Goal: Communication & Community: Ask a question

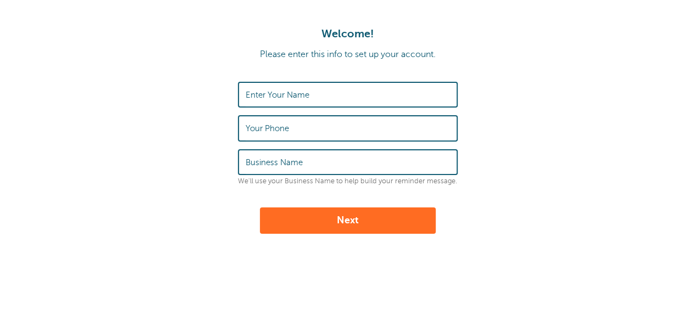
click at [295, 104] on input "Enter Your Name" at bounding box center [347, 95] width 204 height 24
click at [316, 86] on input "Enter Your Name" at bounding box center [347, 95] width 204 height 24
type input "Roli"
click at [283, 122] on input "Your Phone" at bounding box center [347, 128] width 204 height 24
click at [276, 108] on div "Enter Your Name Roli Your Phone Business Name We'll use your Business Name to h…" at bounding box center [348, 134] width 220 height 104
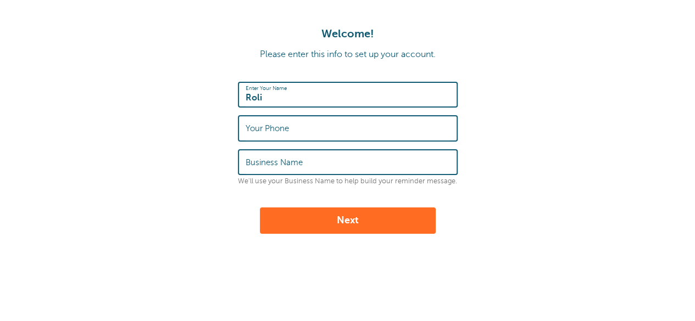
click at [300, 135] on input "Your Phone" at bounding box center [347, 128] width 204 height 24
type input "3123586955"
click at [271, 160] on label "Business Name" at bounding box center [273, 163] width 57 height 10
click at [271, 160] on input "Business Name" at bounding box center [347, 162] width 204 height 24
type input "PF Partners"
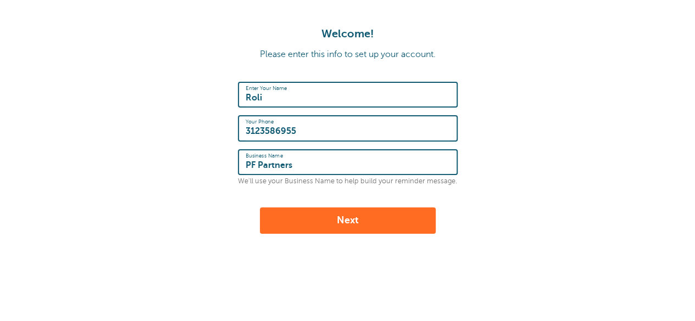
drag, startPoint x: 296, startPoint y: 129, endPoint x: 186, endPoint y: 137, distance: 110.7
click at [186, 137] on form "Enter Your Name Roli Your Phone 3123586955 Business Name PF Partners We'll use …" at bounding box center [347, 158] width 673 height 152
click at [326, 227] on button "Next" at bounding box center [348, 221] width 176 height 26
click at [321, 135] on input "Your Phone" at bounding box center [347, 128] width 204 height 24
type input "3123586955"
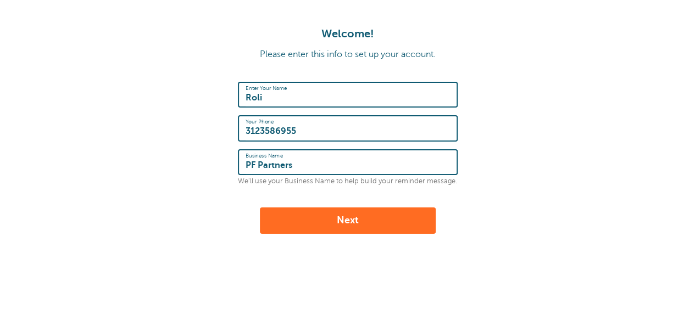
click at [325, 219] on button "Next" at bounding box center [348, 221] width 176 height 26
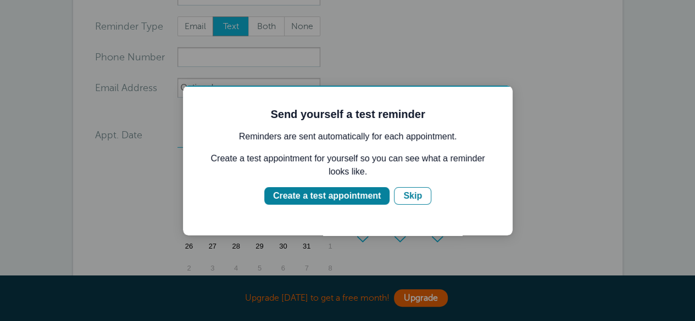
scroll to position [121, 0]
click at [370, 194] on div "Create a test appointment" at bounding box center [327, 195] width 108 height 13
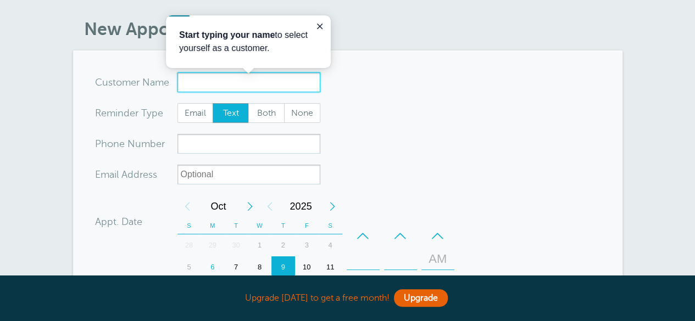
scroll to position [32, 0]
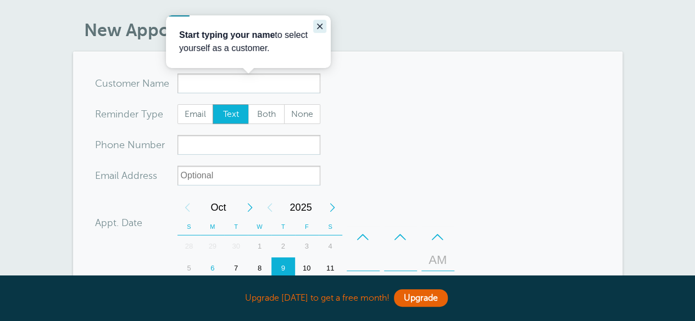
click at [323, 21] on button "Close guide" at bounding box center [319, 26] width 13 height 13
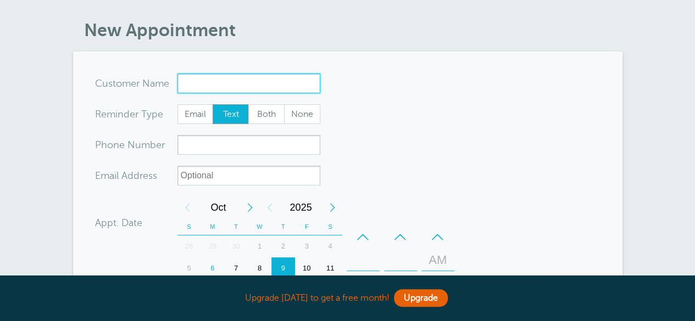
click at [263, 78] on input "x-no-autofill" at bounding box center [248, 84] width 143 height 20
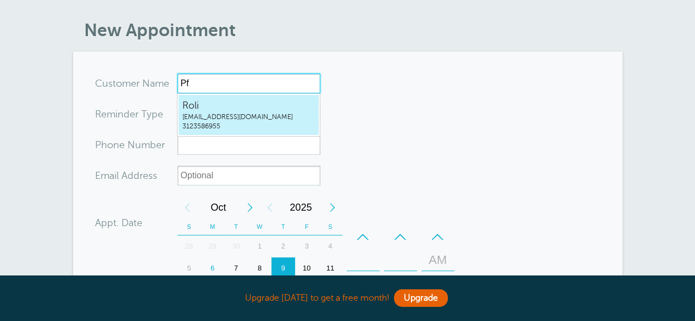
click at [235, 102] on span "Roli" at bounding box center [248, 106] width 132 height 14
type input "Roliroli@pfpartners.co3123586955"
type input "Roli"
type input "3123586955"
type input "[EMAIL_ADDRESS][DOMAIN_NAME]"
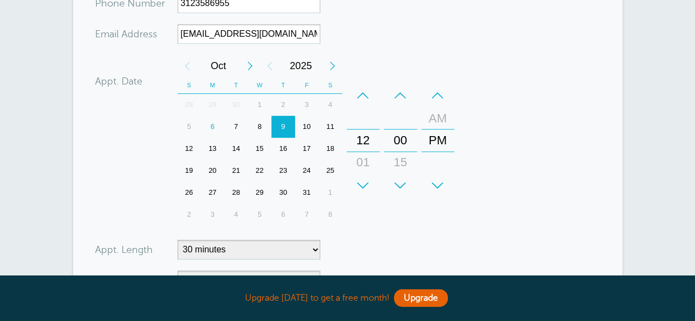
scroll to position [177, 0]
click at [238, 126] on div "7" at bounding box center [236, 127] width 24 height 22
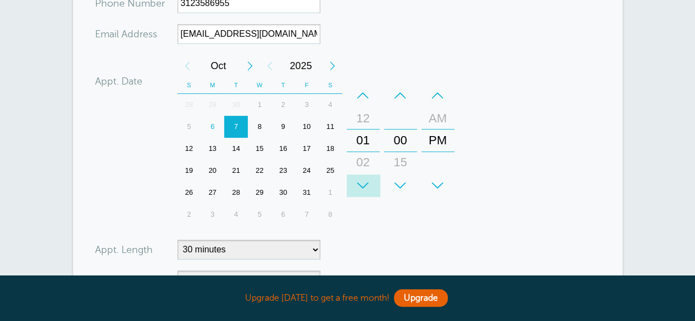
click at [364, 183] on div "+" at bounding box center [363, 186] width 33 height 22
click at [407, 181] on div "+" at bounding box center [400, 186] width 33 height 22
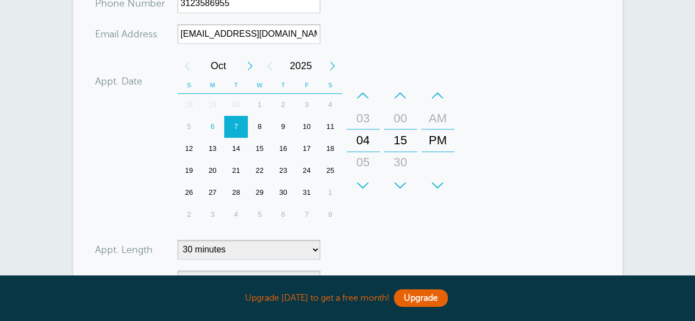
click at [407, 181] on div "+" at bounding box center [400, 186] width 33 height 22
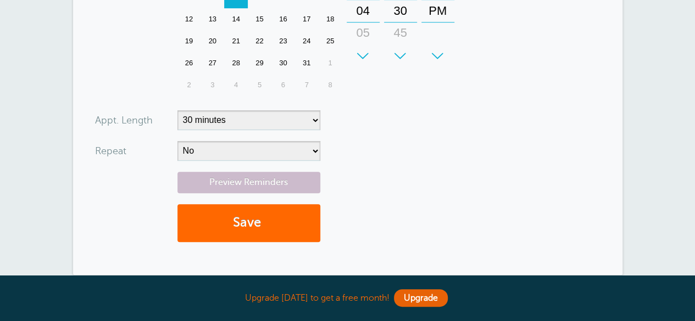
scroll to position [308, 0]
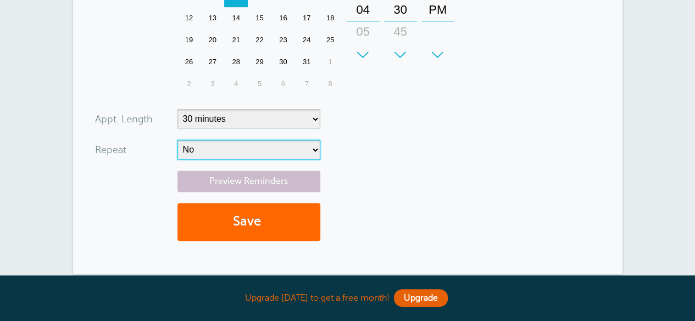
click at [206, 153] on select "No Daily Weekly Every 2 weeks Every 3 weeks Every 4 weeks Monthly Every 5 weeks…" at bounding box center [248, 150] width 143 height 20
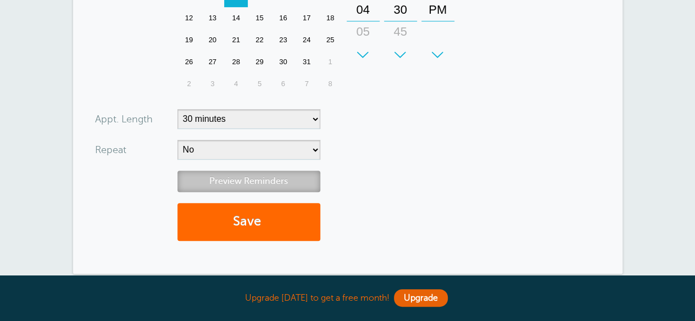
click at [226, 184] on link "Preview Reminders" at bounding box center [248, 181] width 143 height 21
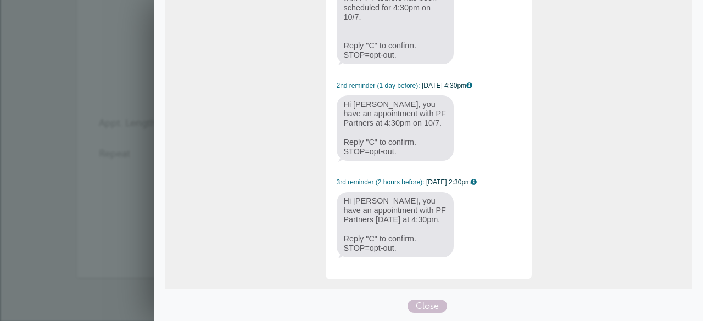
scroll to position [0, 0]
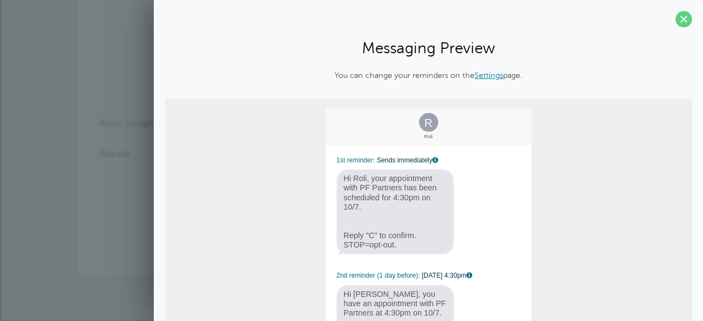
click at [489, 83] on div "You can change your reminders on the Settings page. R Roli 1st reminder: Sends …" at bounding box center [428, 286] width 527 height 433
click at [486, 82] on div "You can change your reminders on the Settings page. R Roli 1st reminder: Sends …" at bounding box center [428, 286] width 527 height 433
click at [481, 76] on link "Settings" at bounding box center [488, 75] width 29 height 9
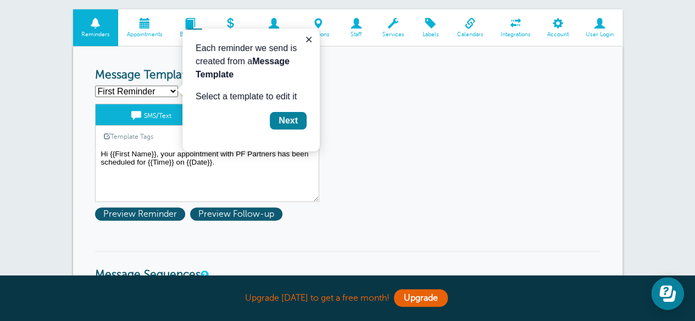
scroll to position [75, 0]
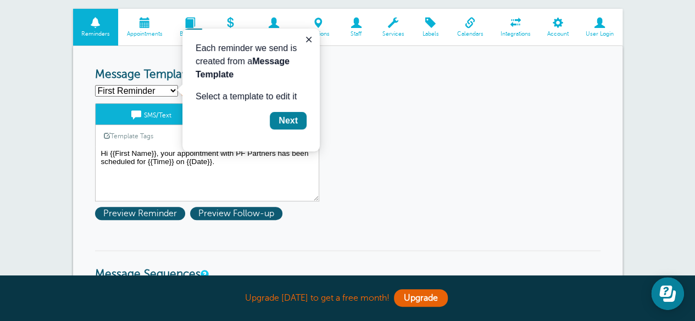
click at [263, 159] on textarea "Hi {{First Name}}, your appointment with PF Partners has been scheduled for {{T…" at bounding box center [207, 174] width 224 height 55
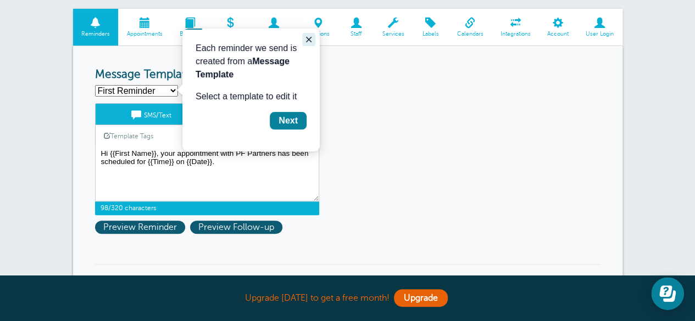
click at [305, 42] on icon "Close guide" at bounding box center [308, 39] width 9 height 9
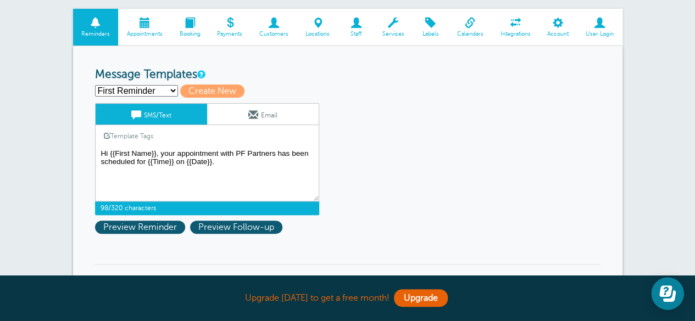
drag, startPoint x: 274, startPoint y: 152, endPoint x: 237, endPoint y: 150, distance: 36.8
click at [237, 150] on textarea "Hi {{First Name}}, your appointment with PF Partners has been scheduled for {{T…" at bounding box center [207, 174] width 224 height 55
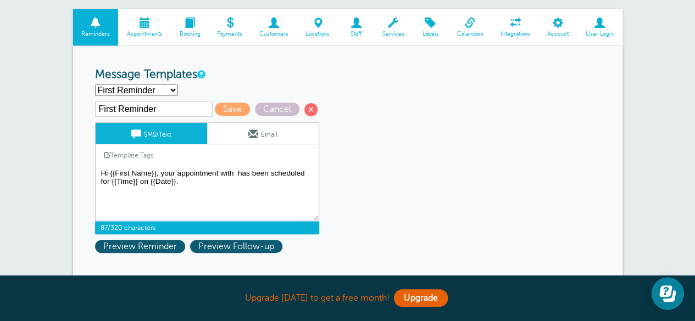
type textarea "Hi {{First Name}}, your appointment with has been scheduled for {{Time}} on {{D…"
click at [152, 24] on span at bounding box center [144, 23] width 53 height 10
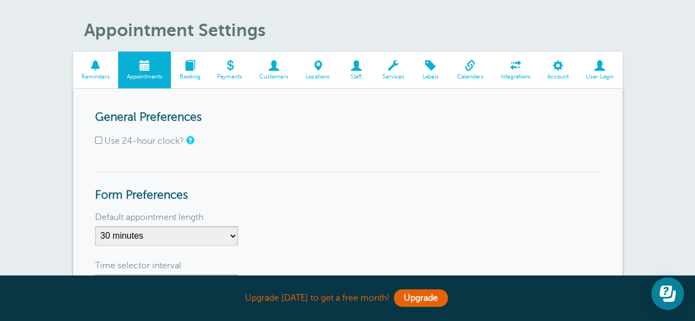
scroll to position [29, 0]
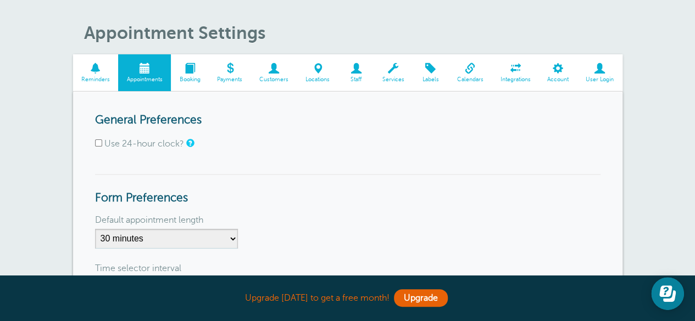
click at [479, 67] on span at bounding box center [469, 68] width 43 height 10
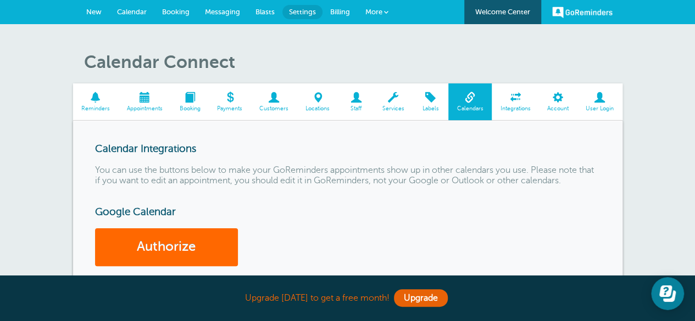
click at [190, 95] on span at bounding box center [190, 97] width 38 height 10
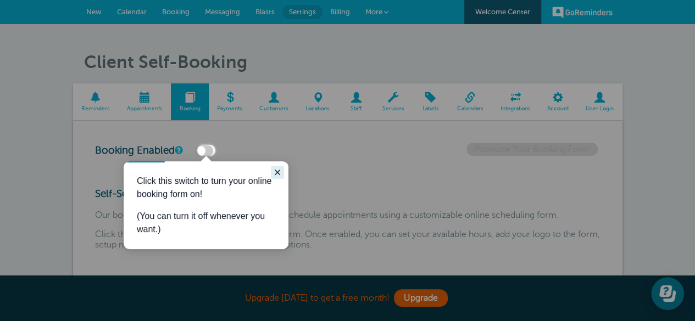
click at [279, 174] on icon "Close guide" at bounding box center [277, 172] width 9 height 9
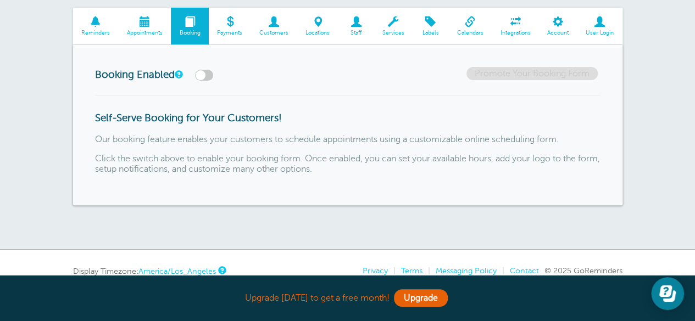
scroll to position [82, 0]
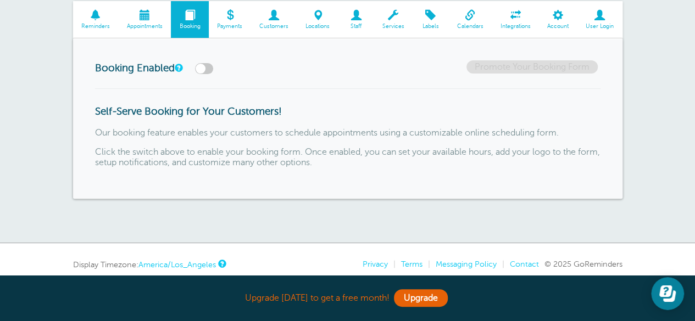
click at [156, 15] on span at bounding box center [144, 15] width 53 height 10
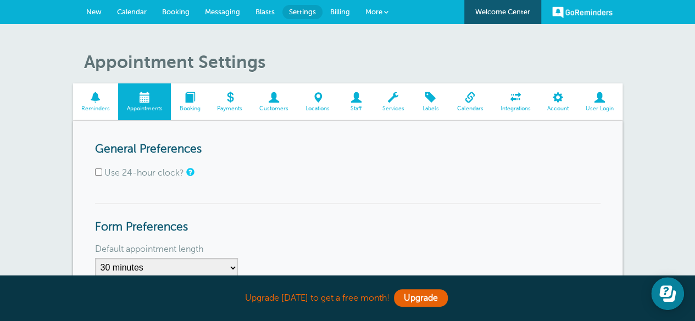
click at [225, 107] on span "Payments" at bounding box center [229, 108] width 31 height 7
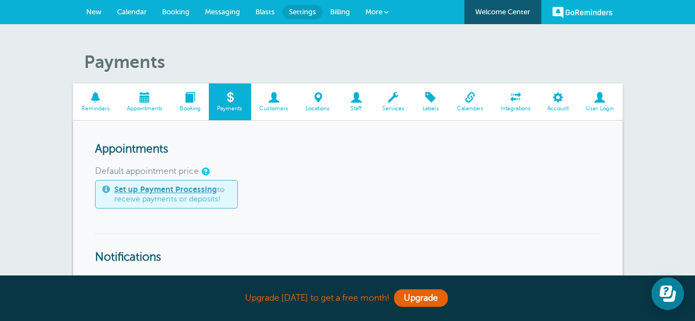
click at [276, 93] on span at bounding box center [274, 97] width 46 height 10
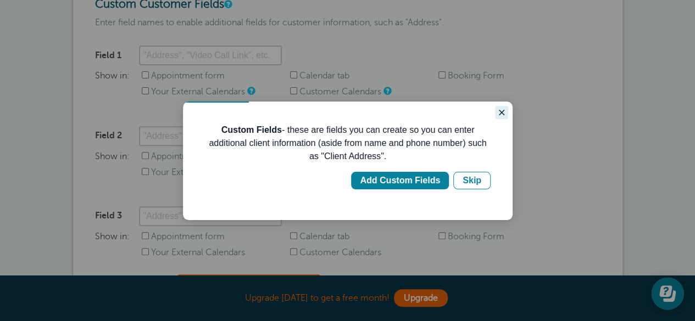
click at [500, 108] on icon "Close guide" at bounding box center [501, 112] width 9 height 9
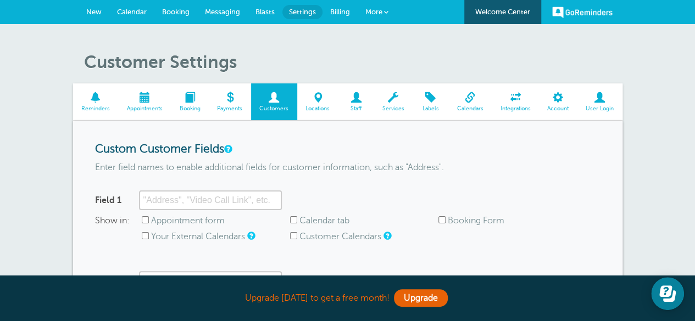
click at [317, 102] on span at bounding box center [317, 97] width 41 height 10
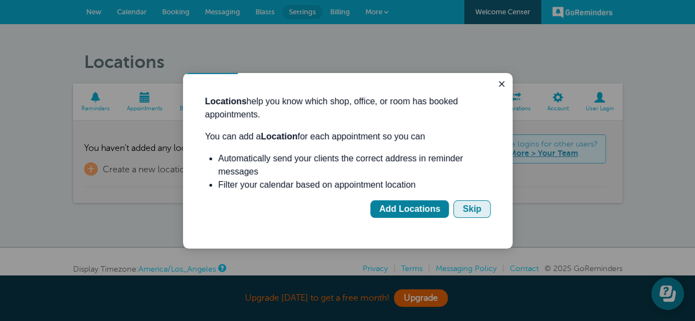
click at [466, 205] on div "Skip" at bounding box center [471, 209] width 19 height 13
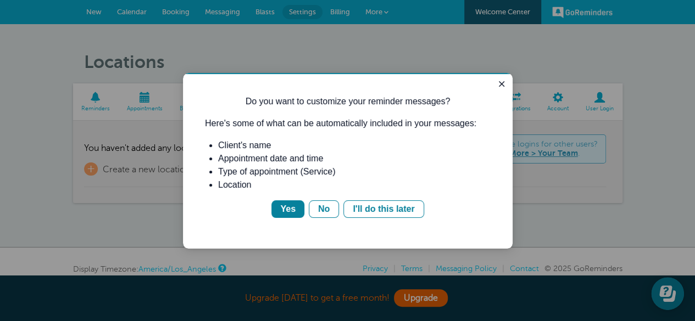
click at [361, 106] on p "Do you want to customize your reminder messages?" at bounding box center [348, 101] width 286 height 13
click at [500, 81] on icon "Close guide" at bounding box center [501, 84] width 9 height 9
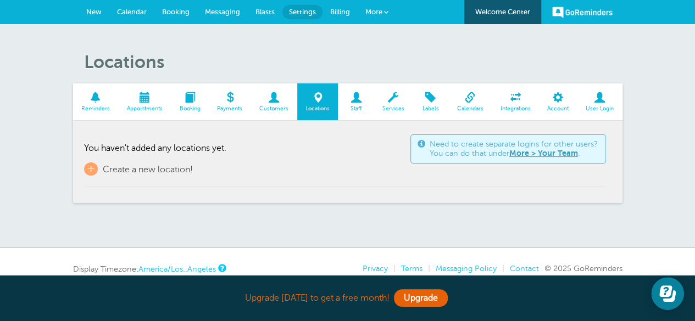
click at [338, 95] on span at bounding box center [356, 97] width 36 height 10
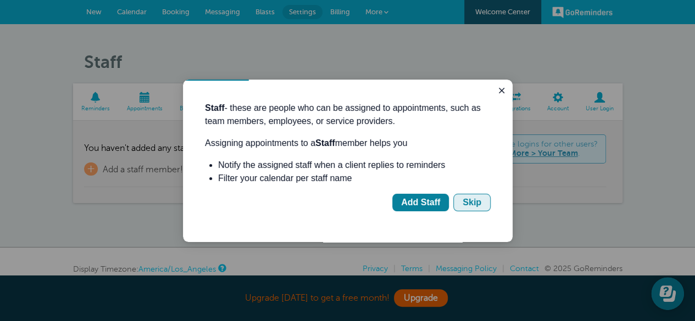
click at [470, 209] on button "Skip" at bounding box center [471, 203] width 37 height 18
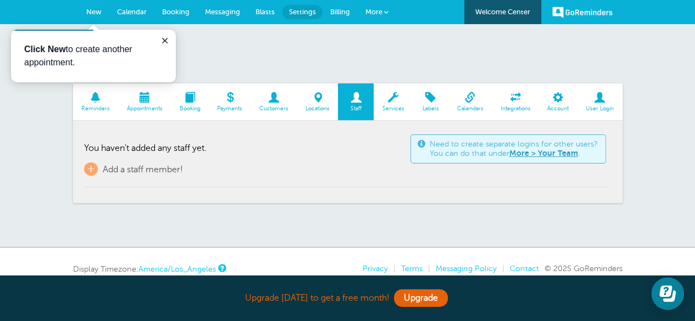
click at [408, 126] on section "Reminders Appointments Booking Payments Customers Locations Staff Services Labe…" at bounding box center [347, 143] width 549 height 120
click at [395, 107] on span "Services" at bounding box center [393, 108] width 28 height 7
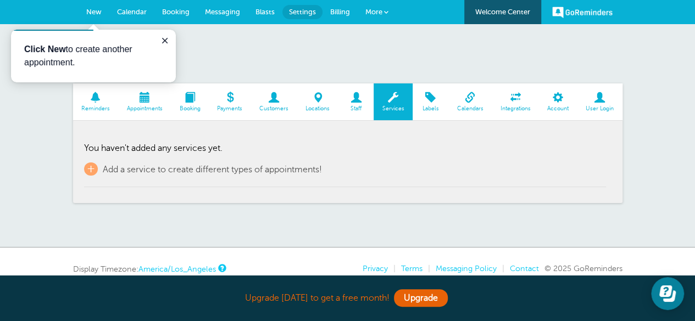
click at [428, 105] on span "Labels" at bounding box center [430, 108] width 25 height 7
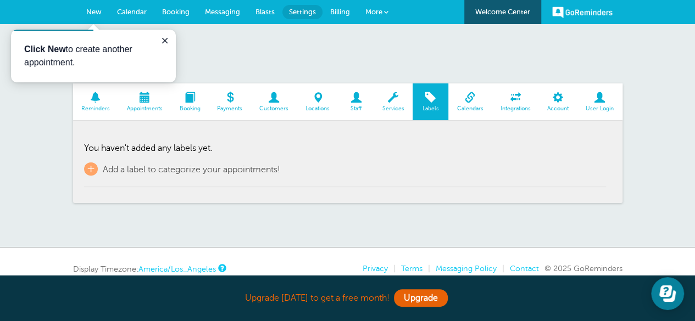
click at [463, 105] on span "Calendars" at bounding box center [470, 108] width 32 height 7
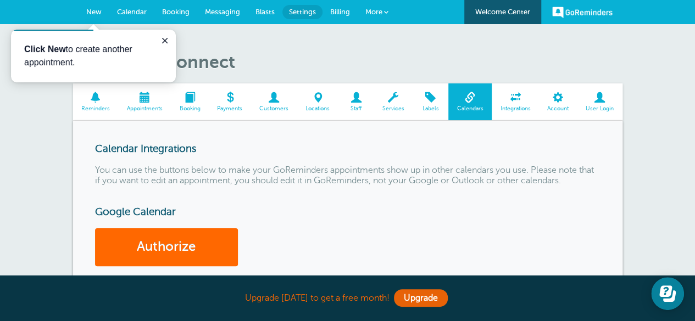
click at [512, 91] on link "Integrations" at bounding box center [515, 101] width 47 height 37
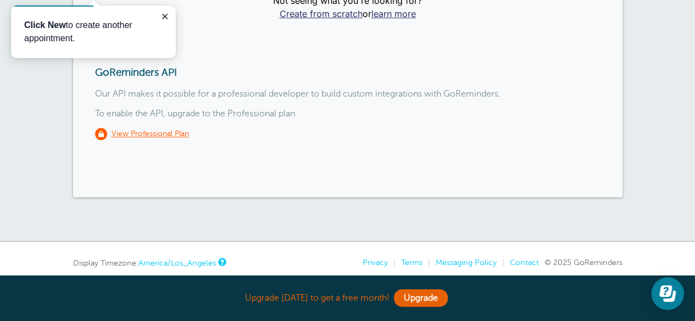
scroll to position [589, 0]
click at [159, 15] on button "Close guide" at bounding box center [164, 16] width 13 height 13
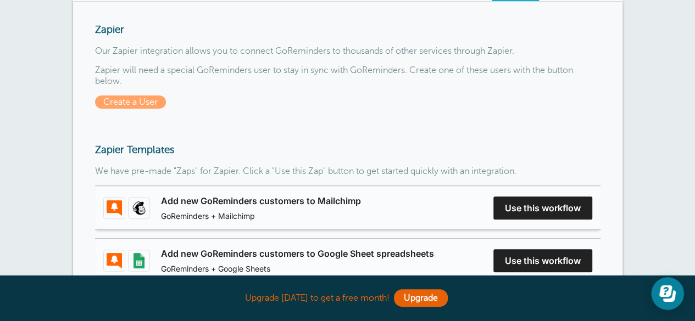
scroll to position [0, 0]
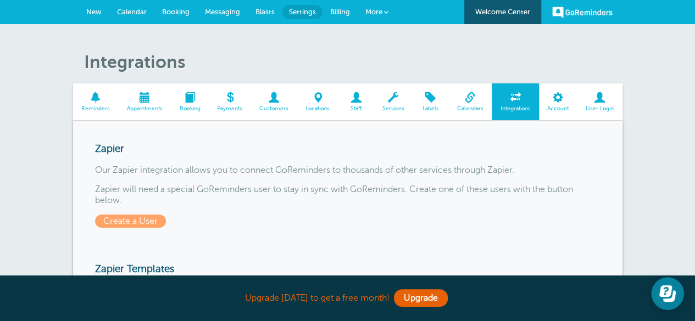
click at [554, 93] on span at bounding box center [558, 97] width 38 height 10
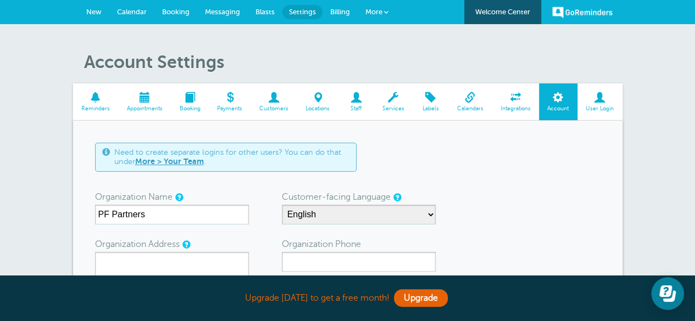
click at [380, 9] on span "More" at bounding box center [373, 12] width 17 height 8
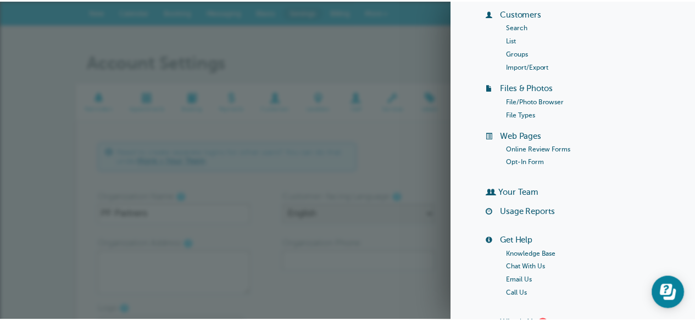
scroll to position [189, 0]
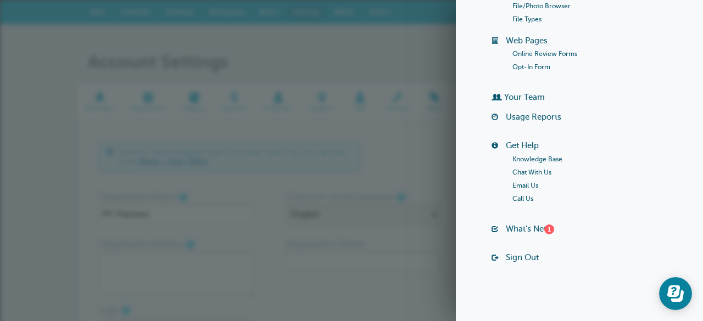
click at [532, 171] on link "Chat With Us" at bounding box center [531, 173] width 39 height 8
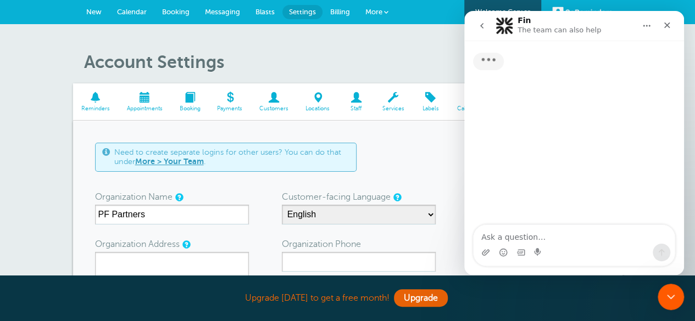
scroll to position [0, 0]
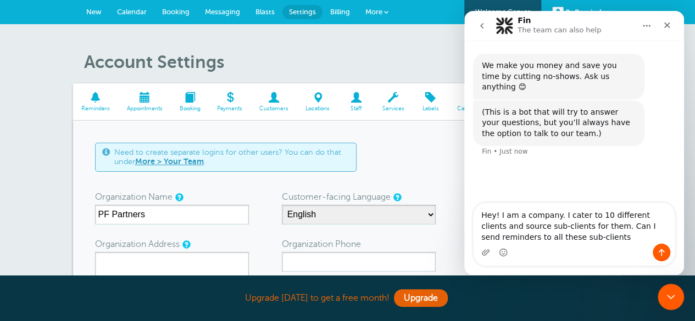
click at [652, 228] on textarea "Hey! I am a company. I cater to 10 different clients and source sub-clients for…" at bounding box center [573, 223] width 201 height 41
click at [612, 228] on textarea "Hey! I am a company. I cater to 10 different clients and source sub-clients for…" at bounding box center [573, 223] width 201 height 41
click at [600, 244] on div "Intercom messenger" at bounding box center [573, 253] width 201 height 18
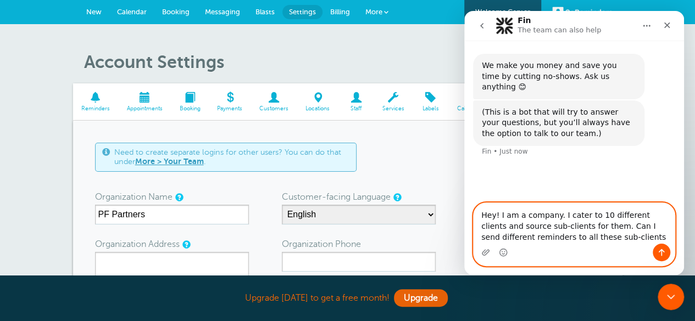
click at [598, 239] on textarea "Hey! I am a company. I cater to 10 different clients and source sub-clients for…" at bounding box center [573, 223] width 201 height 41
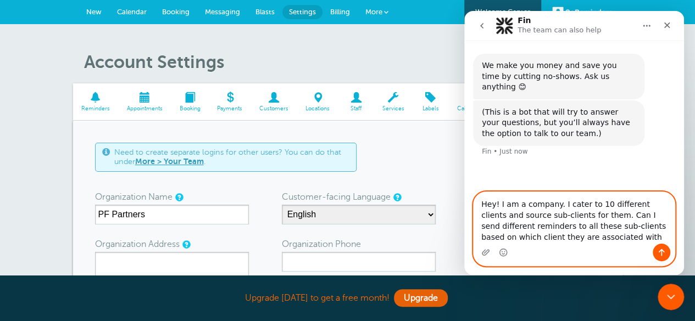
type textarea "Hey! I am a company. I cater to 10 different clients and source sub-clients for…"
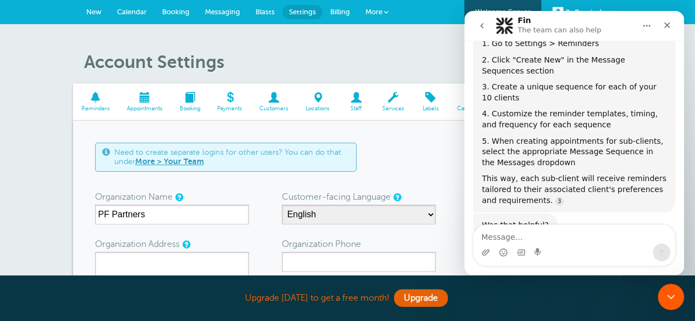
scroll to position [354, 0]
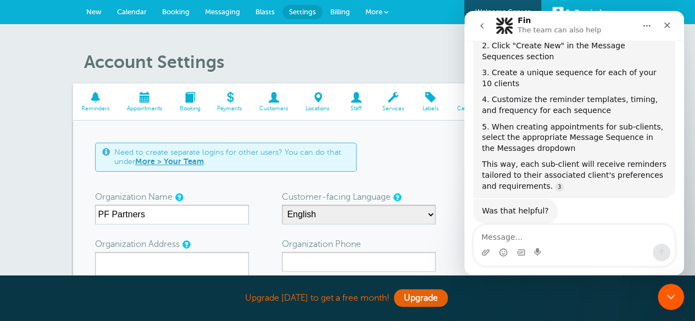
click at [513, 243] on textarea "Message…" at bounding box center [573, 234] width 201 height 19
click at [498, 240] on textarea "Message…" at bounding box center [573, 234] width 201 height 19
type textarea "J"
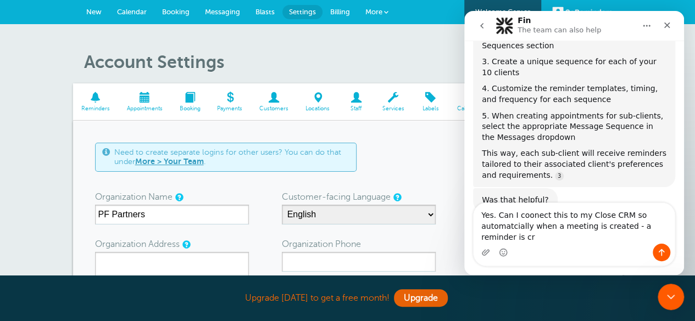
scroll to position [376, 0]
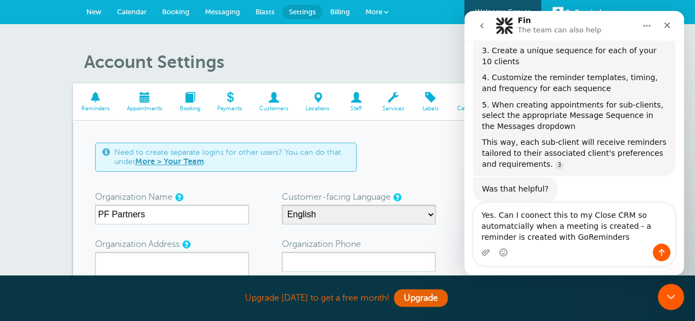
type textarea "Yes. Can I coonect this to my Close CRM so automatcially when a meeting is crea…"
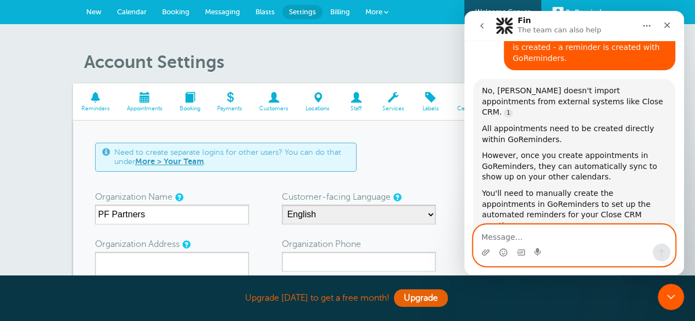
scroll to position [561, 0]
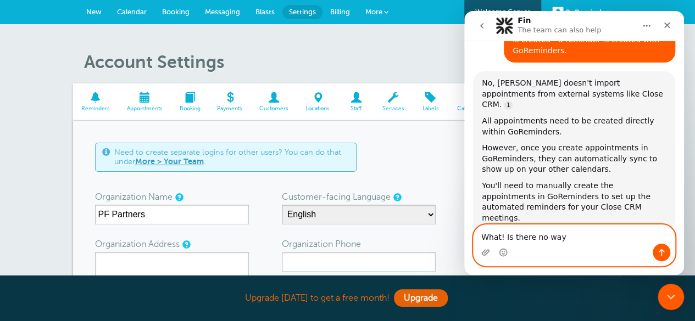
type textarea "What! Is there no way?"
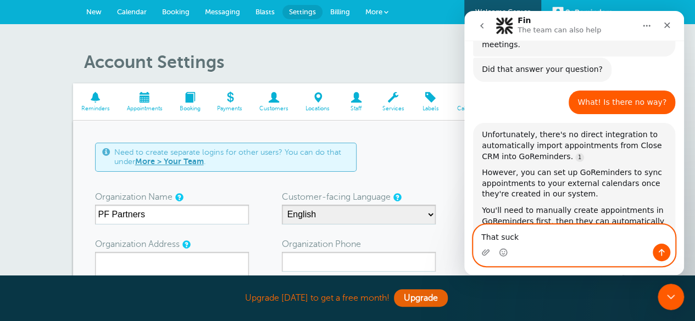
scroll to position [758, 0]
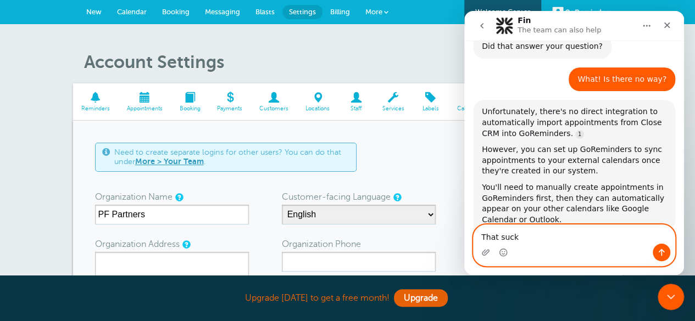
type textarea "That suck"
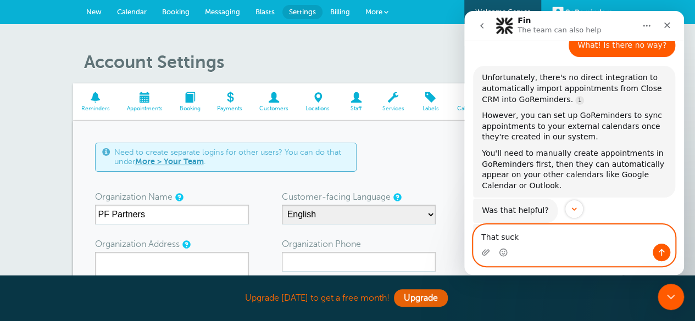
scroll to position [828, 0]
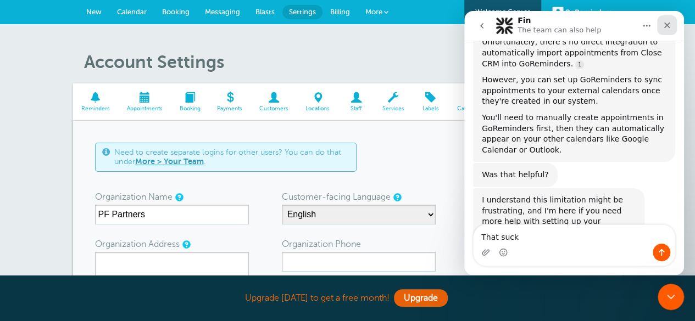
click at [667, 24] on icon "Close" at bounding box center [666, 25] width 9 height 9
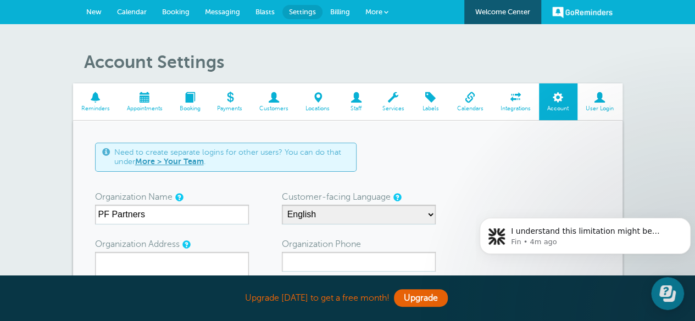
scroll to position [855, 0]
click at [586, 237] on p "Fin • 6m ago" at bounding box center [594, 242] width 166 height 10
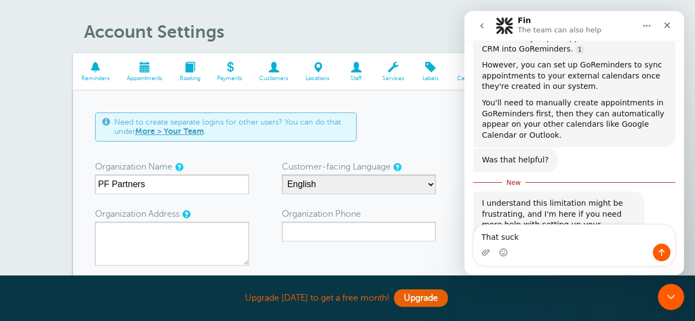
scroll to position [846, 0]
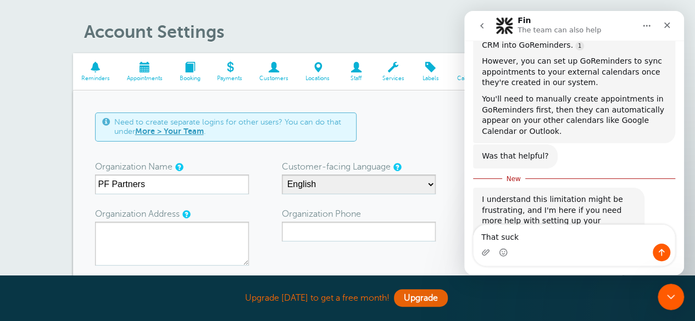
drag, startPoint x: 515, startPoint y: 242, endPoint x: 453, endPoint y: 238, distance: 62.2
click at [464, 238] on html "Fin The team can also help We make you money and save you time by cutting no-sh…" at bounding box center [574, 143] width 220 height 264
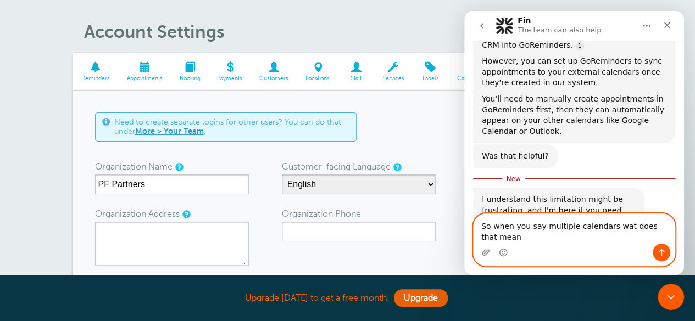
scroll to position [857, 0]
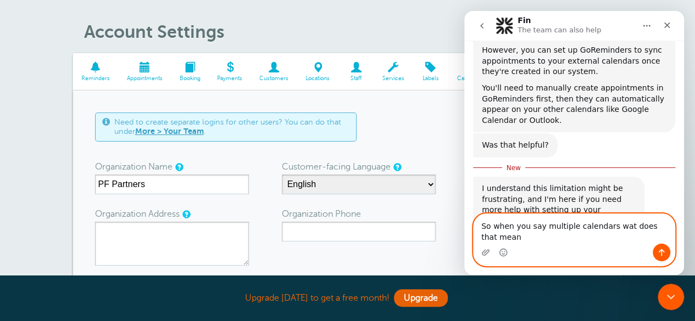
type textarea "So when you say multiple calendars wat does that mean?"
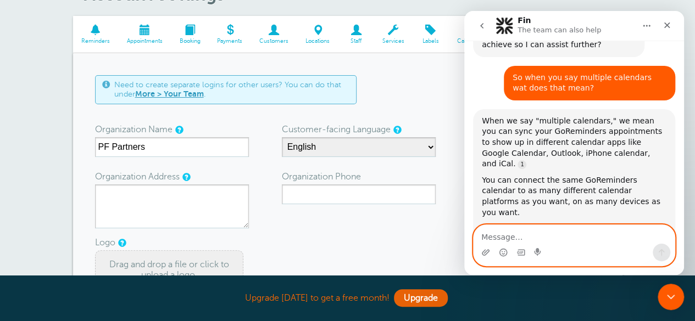
scroll to position [0, 0]
